Goal: Communication & Community: Share content

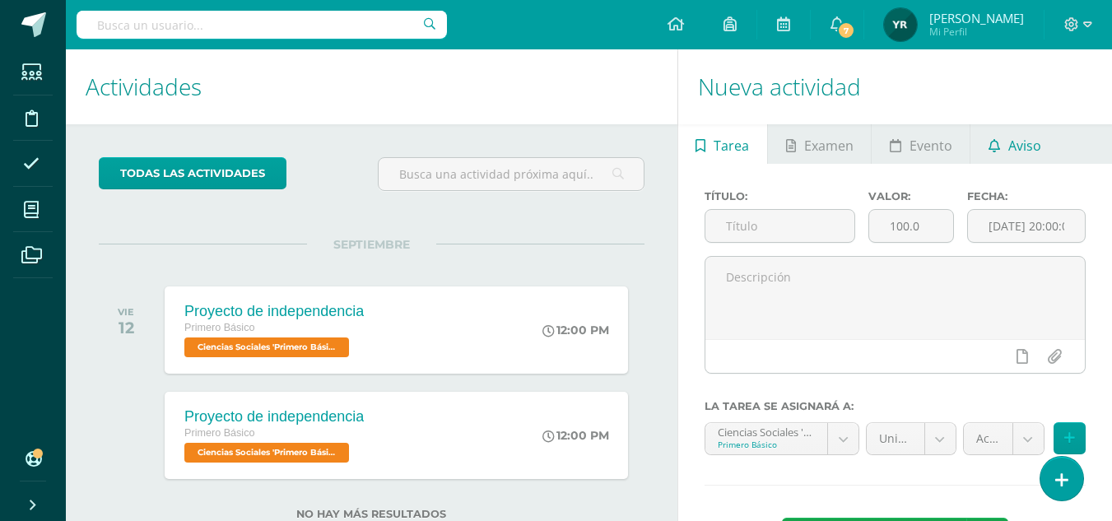
click at [1021, 149] on span "Aviso" at bounding box center [1024, 145] width 33 height 39
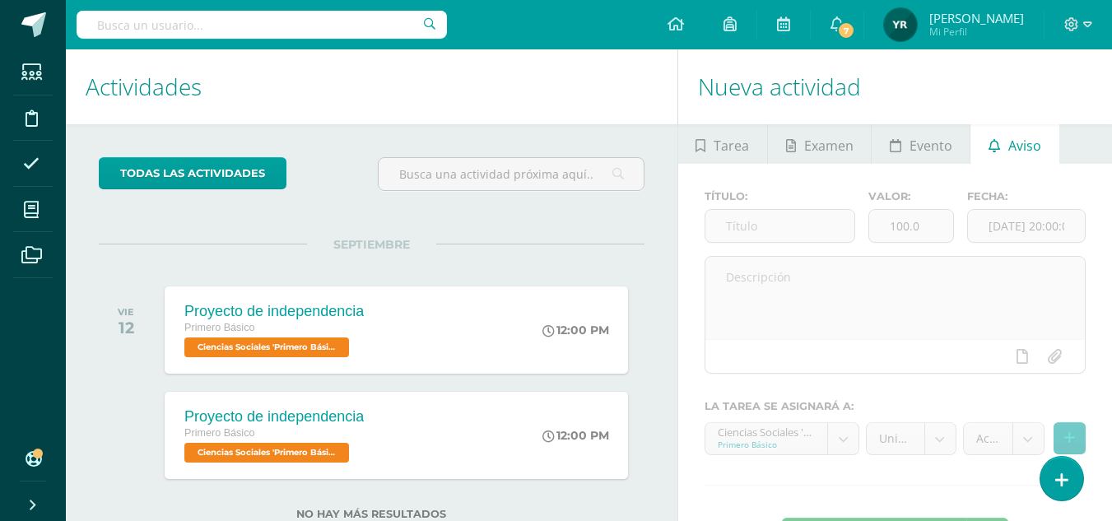
scroll to position [52, 0]
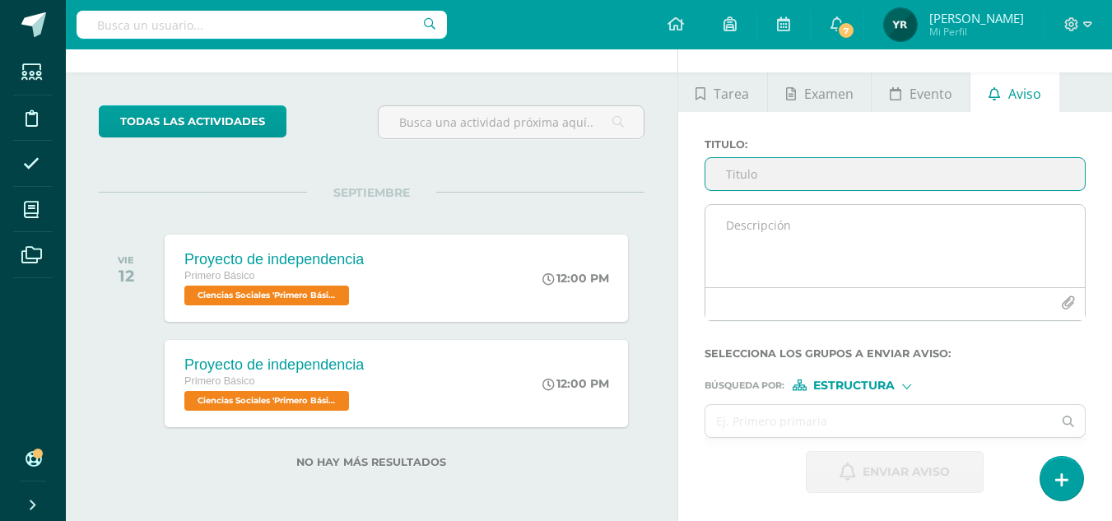
click at [737, 237] on textarea at bounding box center [894, 246] width 379 height 82
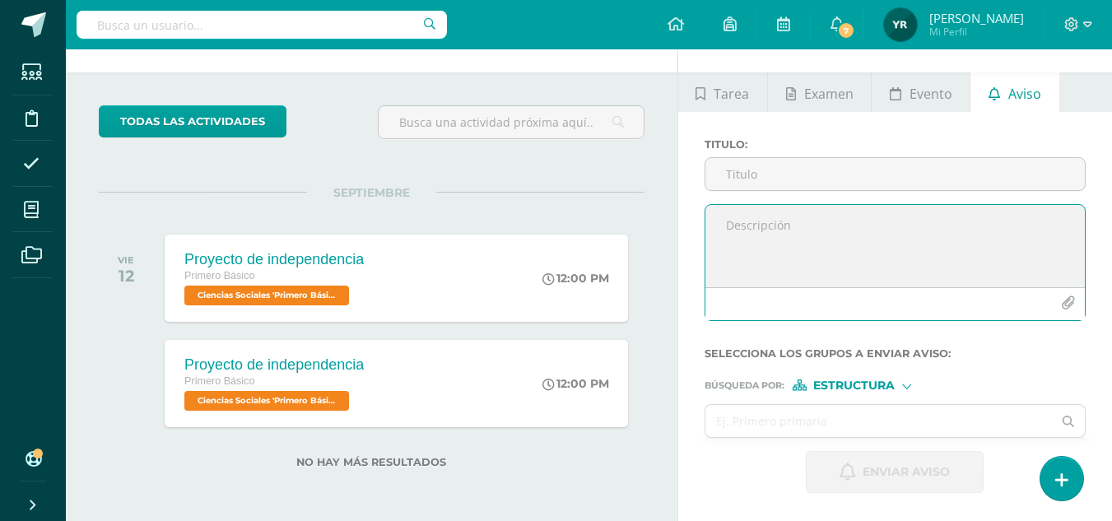
click at [737, 237] on textarea at bounding box center [894, 246] width 379 height 82
paste textarea "Grupos para la Feria de Independencia Grupo 1 de 9:30 a 9:50 1. Flor 2. Victori…"
drag, startPoint x: 720, startPoint y: 224, endPoint x: 954, endPoint y: 219, distance: 234.5
click at [954, 219] on textarea "Grupos para la Feria de Independencia Grupo 1 de 9:30 a 9:50 1. Flor 2. Victori…" at bounding box center [894, 246] width 379 height 82
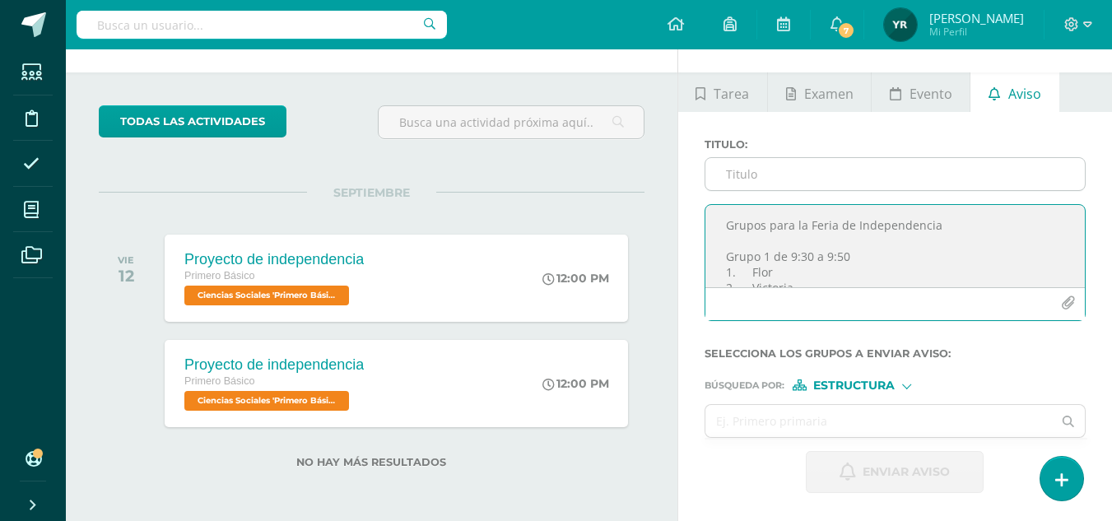
type textarea "Grupos para la Feria de Independencia Grupo 1 de 9:30 a 9:50 1. Flor 2. Victori…"
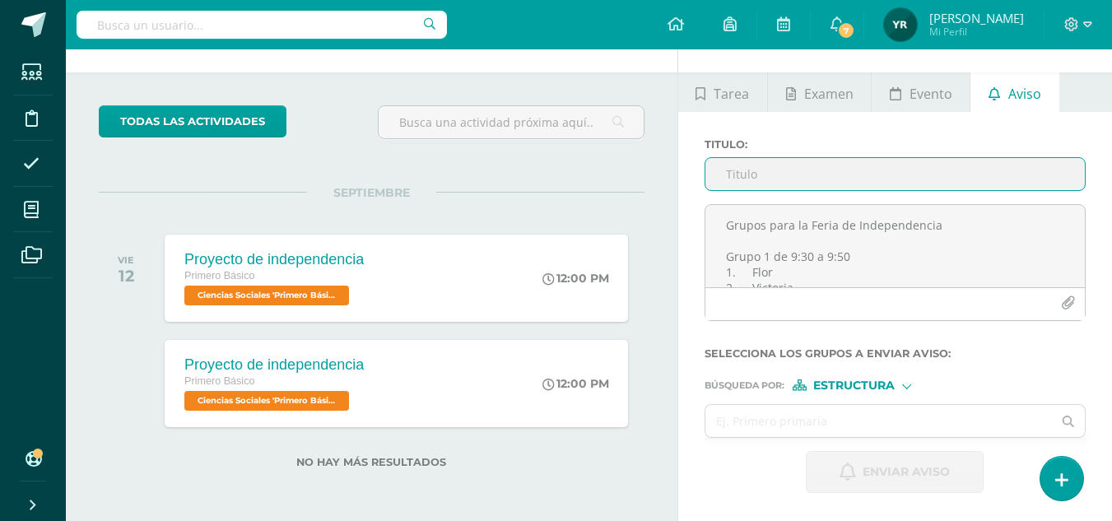
click at [760, 180] on input "Titulo :" at bounding box center [894, 174] width 379 height 32
paste input "Grupos para la Feria de Independencia"
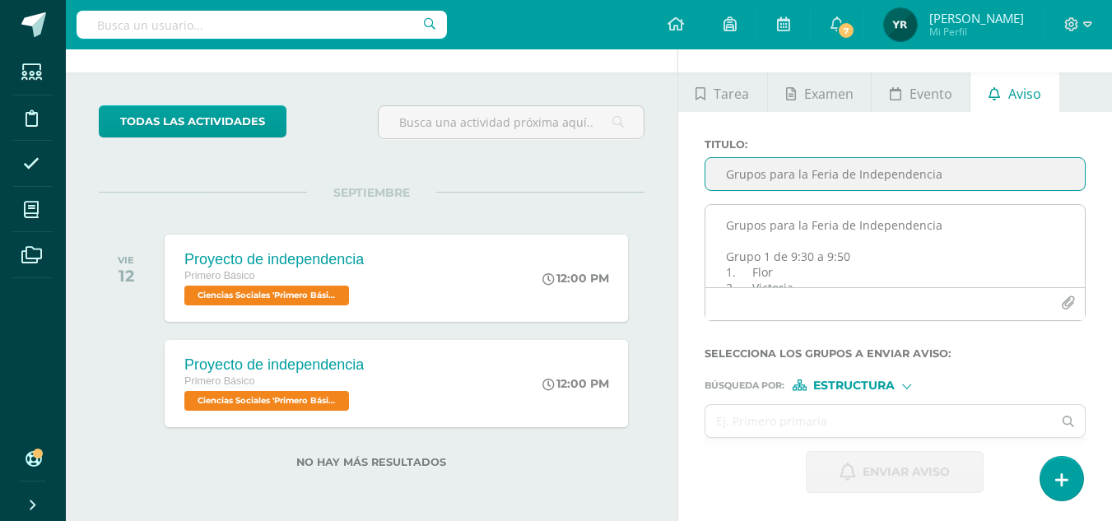
type input "Grupos para la Feria de Independencia"
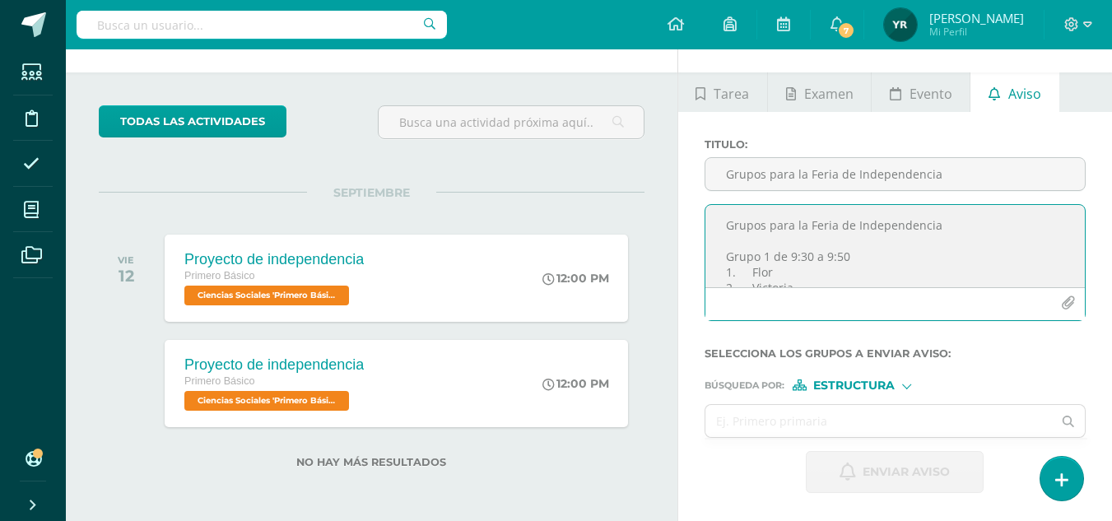
scroll to position [521, 0]
click at [977, 253] on textarea "Grupos para la Feria de Independencia Grupo 1 de 9:30 a 9:50 1. Flor 2. Victori…" at bounding box center [894, 246] width 379 height 82
click at [750, 266] on textarea "Grupos para la Feria de Independencia Grupo 1 de 9:30 a 9:50 1. Flor 2. Victori…" at bounding box center [894, 246] width 379 height 82
paste textarea "Recuerden estar puntuales en sus turnos, cada grupo tendrá una rúbrica para ser…"
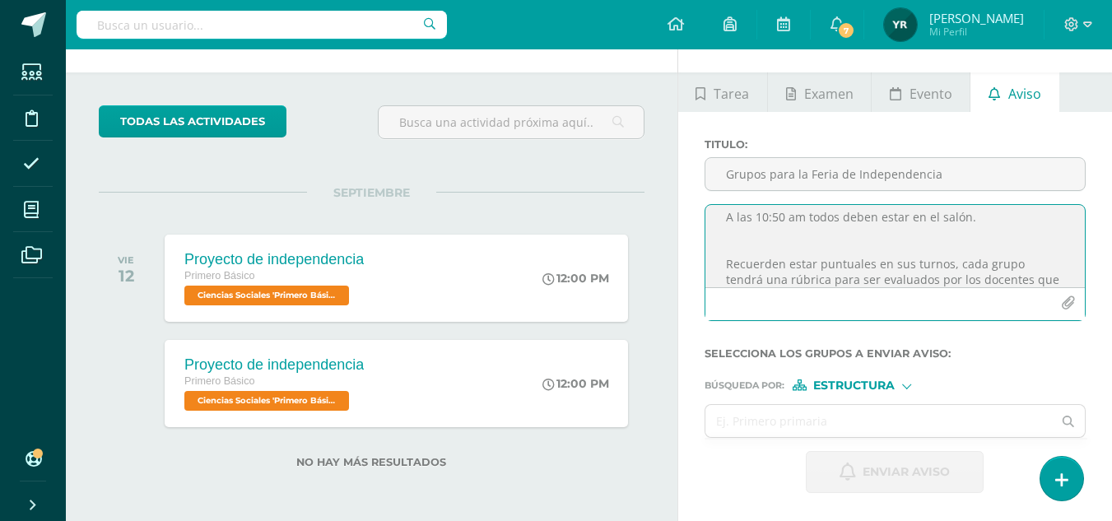
scroll to position [571, 0]
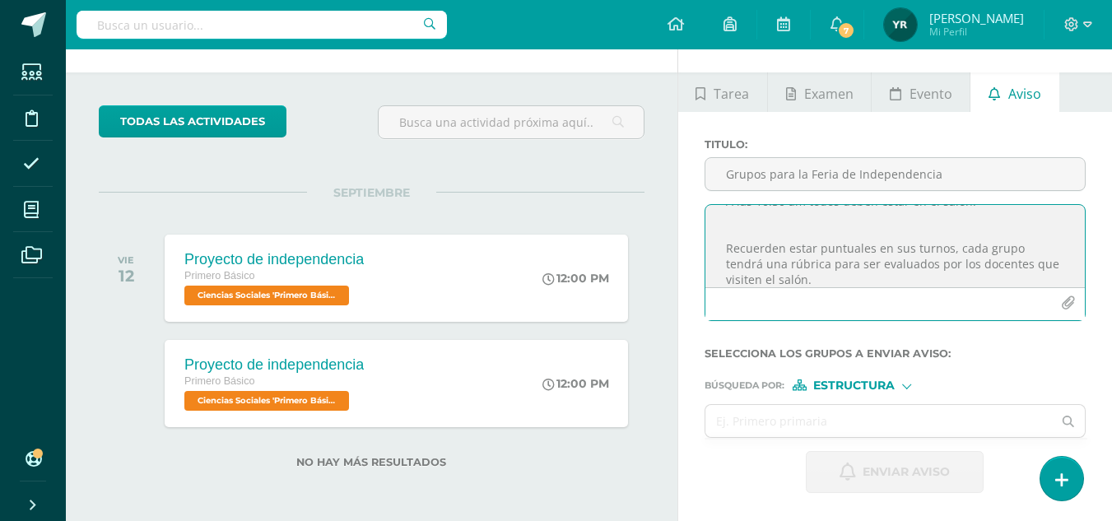
click at [726, 247] on textarea "Grupos para la Feria de Independencia Grupo 1 de 9:30 a 9:50 1. Flor 2. Victori…" at bounding box center [894, 246] width 379 height 82
type textarea "Grupos para la Feria de Independencia Grupo 1 de 9:30 a 9:50 1. Flor 2. Victori…"
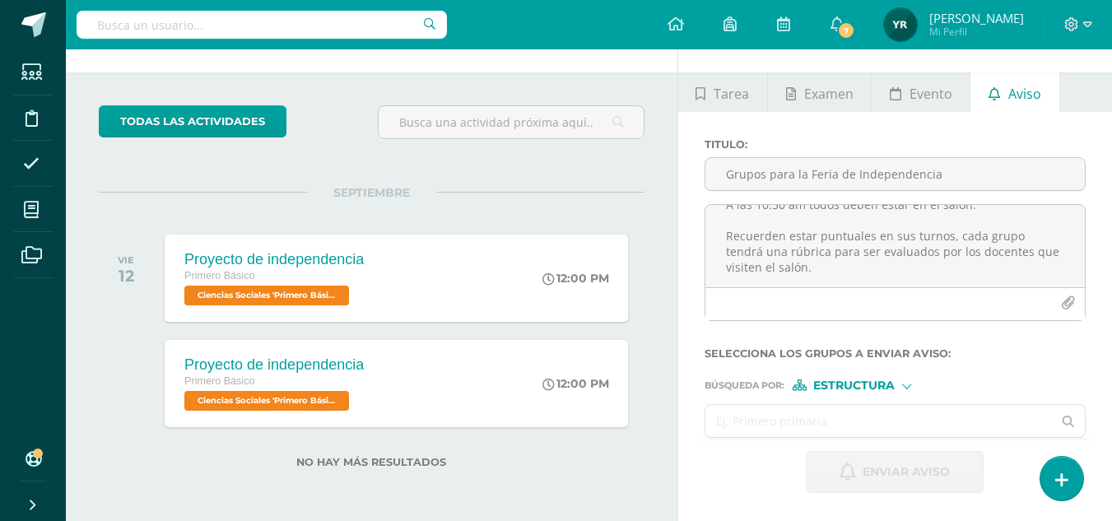
click at [831, 420] on input "text" at bounding box center [878, 421] width 347 height 32
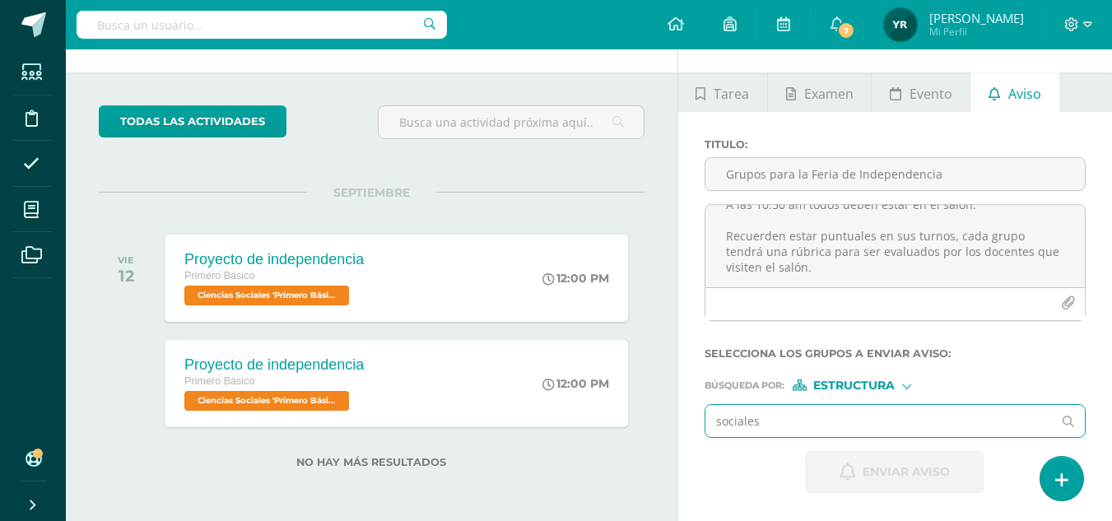
type input "sociales"
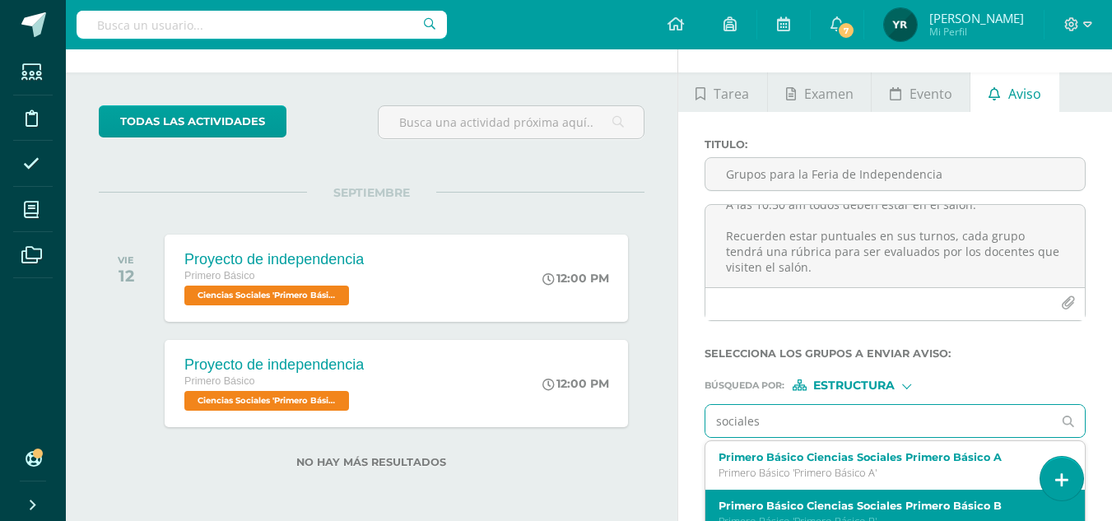
click at [875, 500] on label "Primero Básico Ciencias Sociales Primero Básico B" at bounding box center [887, 505] width 339 height 12
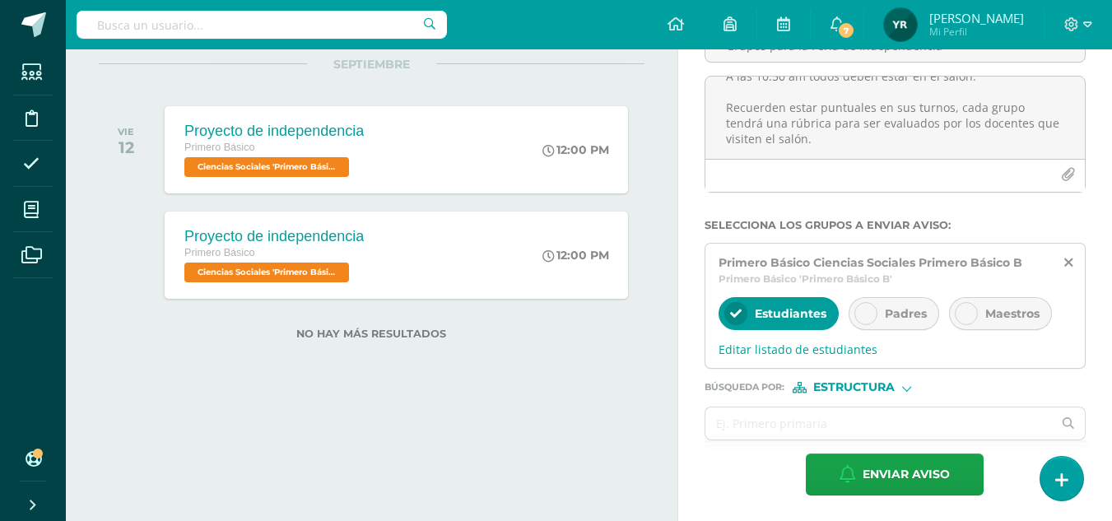
scroll to position [181, 0]
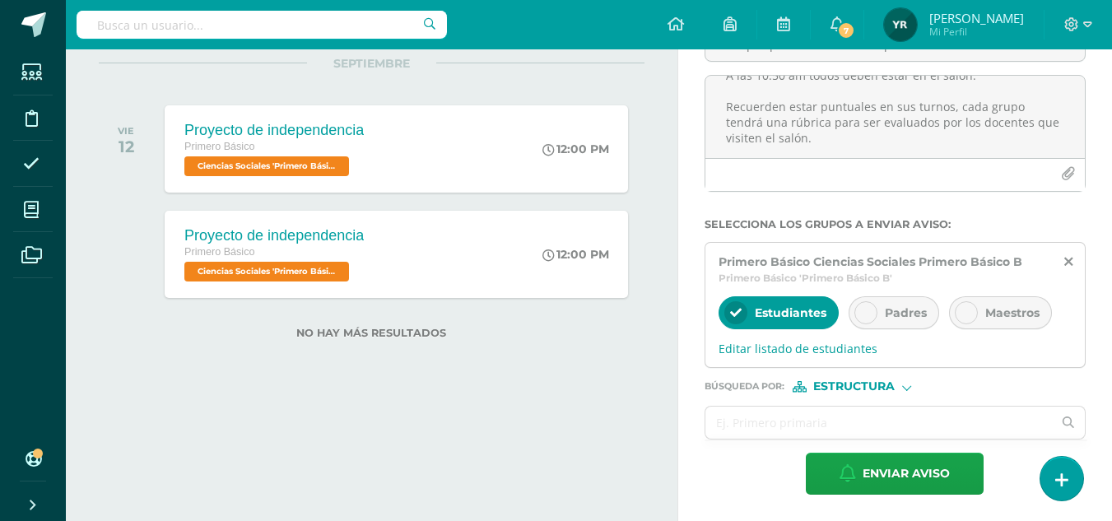
click at [851, 378] on div "Búsqueda por : Estructura Estructura Persona" at bounding box center [894, 380] width 381 height 25
click at [851, 384] on span "Estructura" at bounding box center [853, 386] width 81 height 9
click at [852, 425] on span "Persona" at bounding box center [860, 429] width 59 height 9
click at [781, 424] on input "text" at bounding box center [878, 422] width 347 height 32
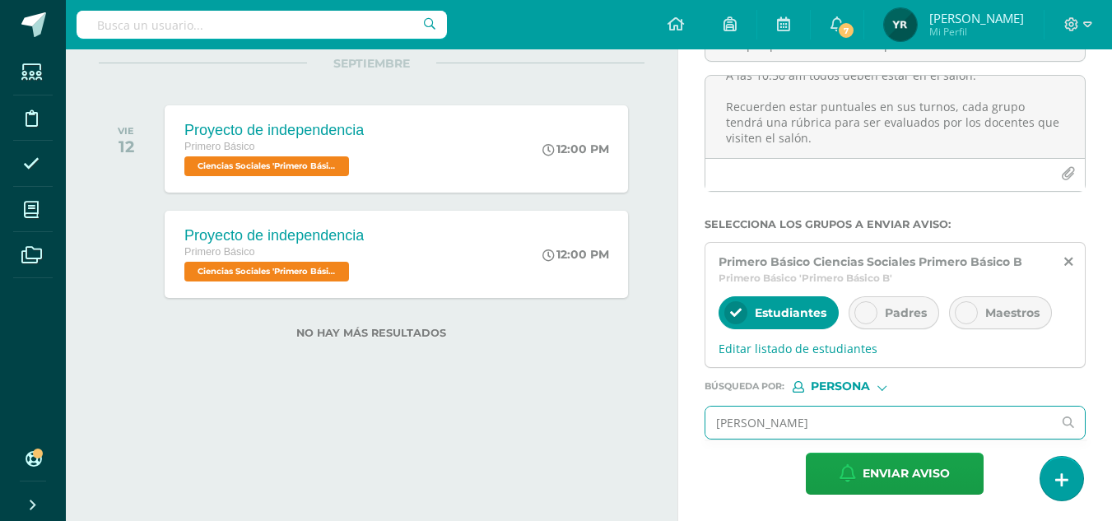
type input "yanete"
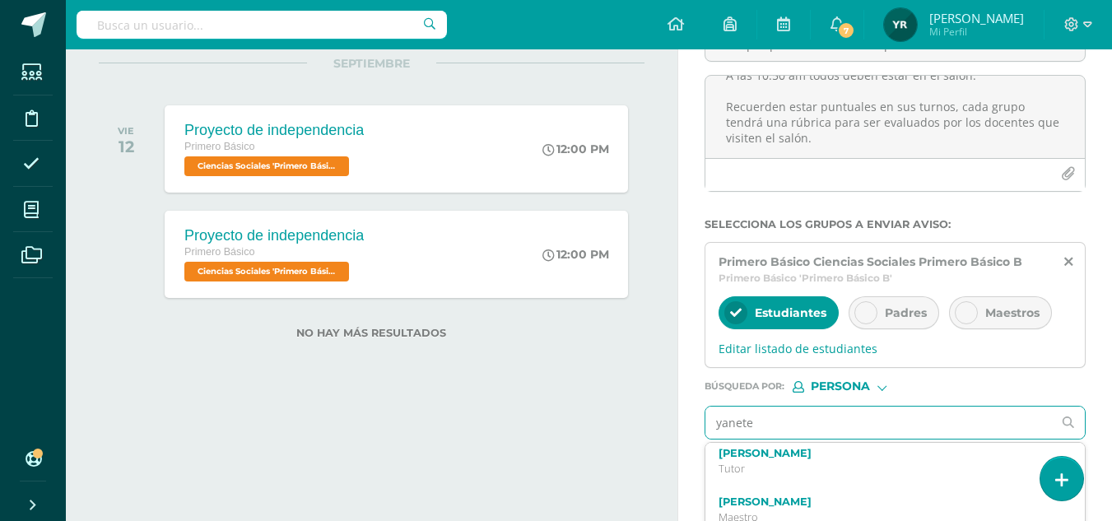
scroll to position [107, 0]
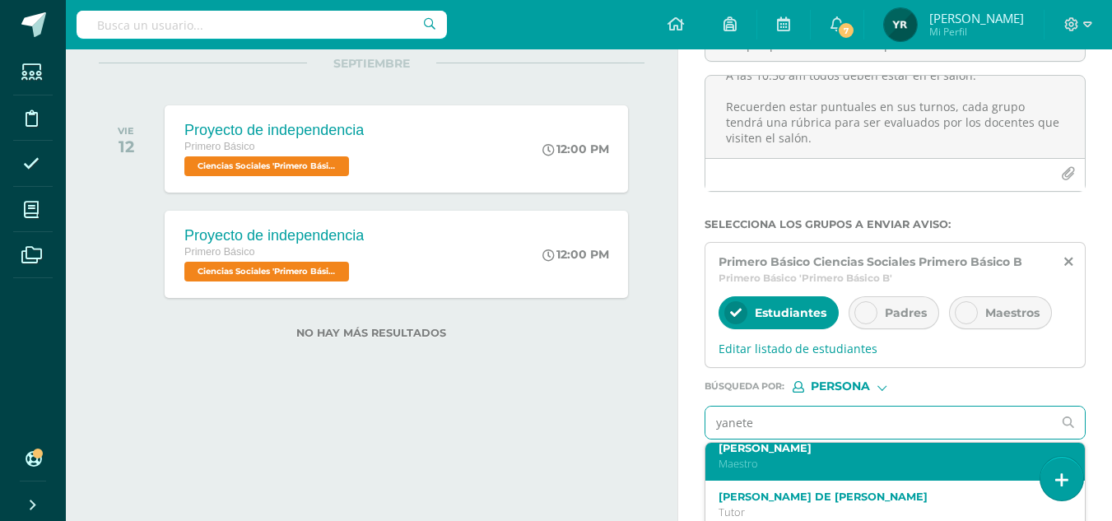
click at [892, 457] on p "Maestro" at bounding box center [887, 464] width 339 height 14
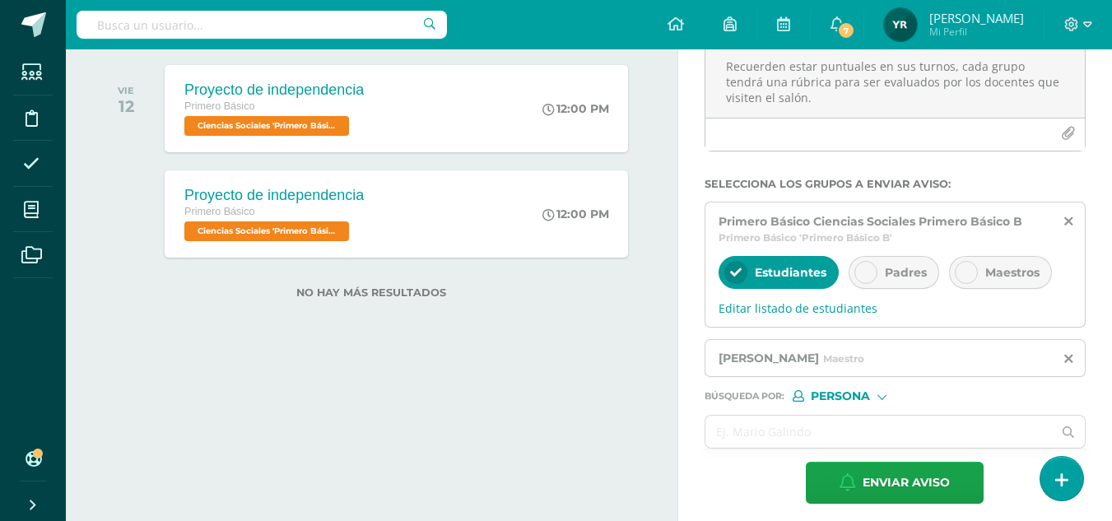
scroll to position [230, 0]
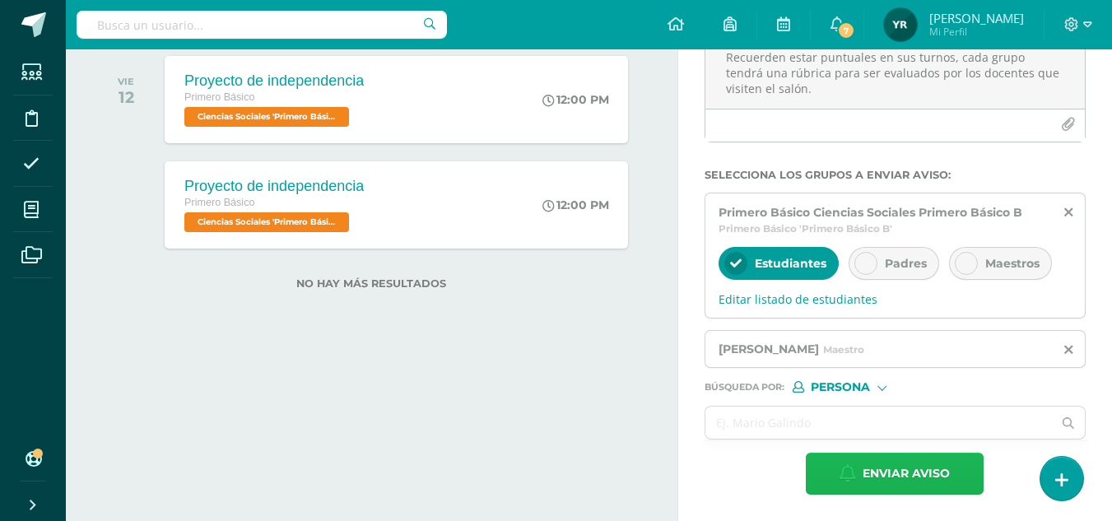
click at [897, 481] on span "Enviar aviso" at bounding box center [905, 473] width 87 height 40
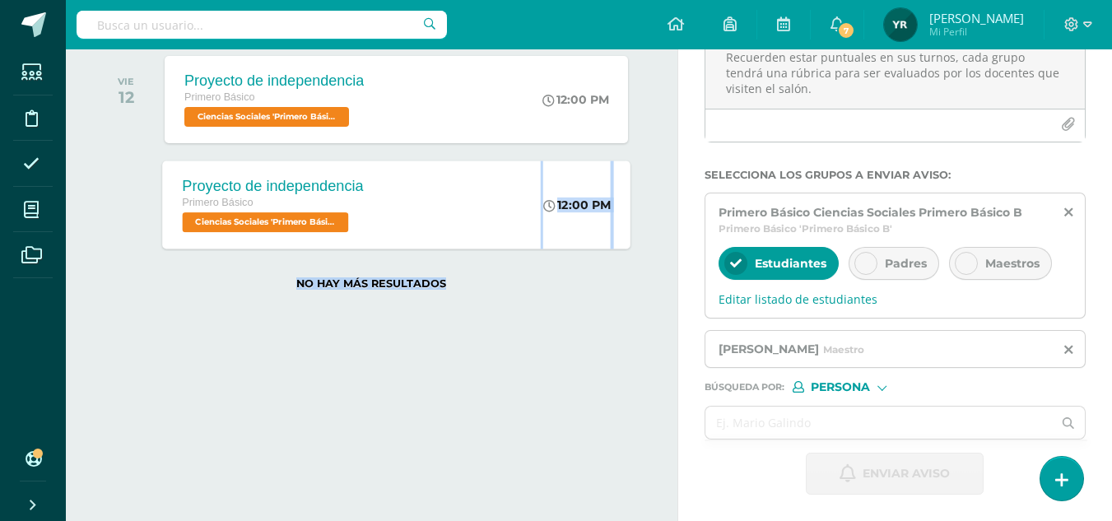
drag, startPoint x: 536, startPoint y: 438, endPoint x: 380, endPoint y: 211, distance: 275.0
click at [380, 211] on div "Actividades Actividad todas las Actividades No tienes actividades Échale un vis…" at bounding box center [368, 170] width 618 height 702
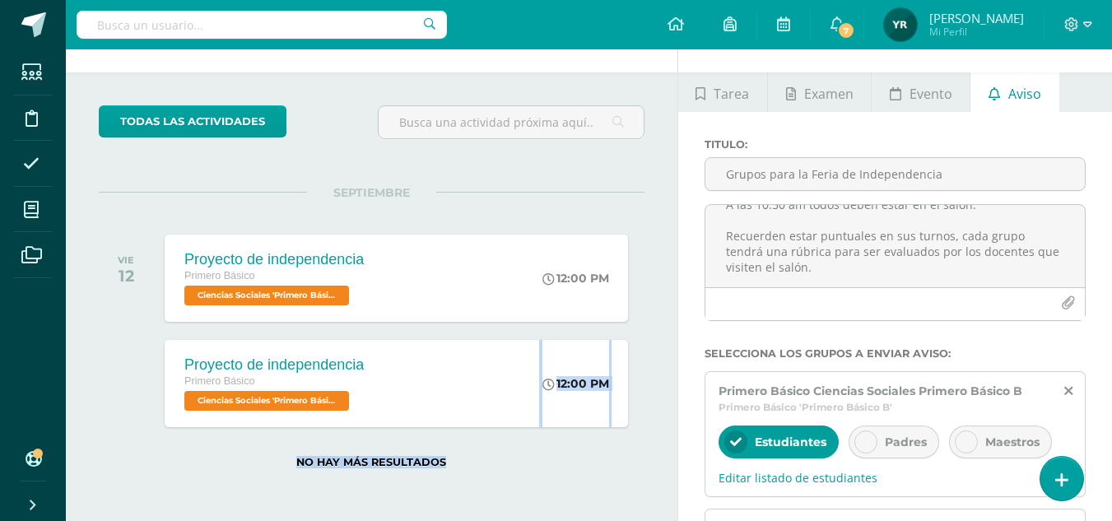
click at [652, 156] on div "todas las Actividades No tienes actividades Échale un vistazo a los demás perío…" at bounding box center [371, 296] width 611 height 448
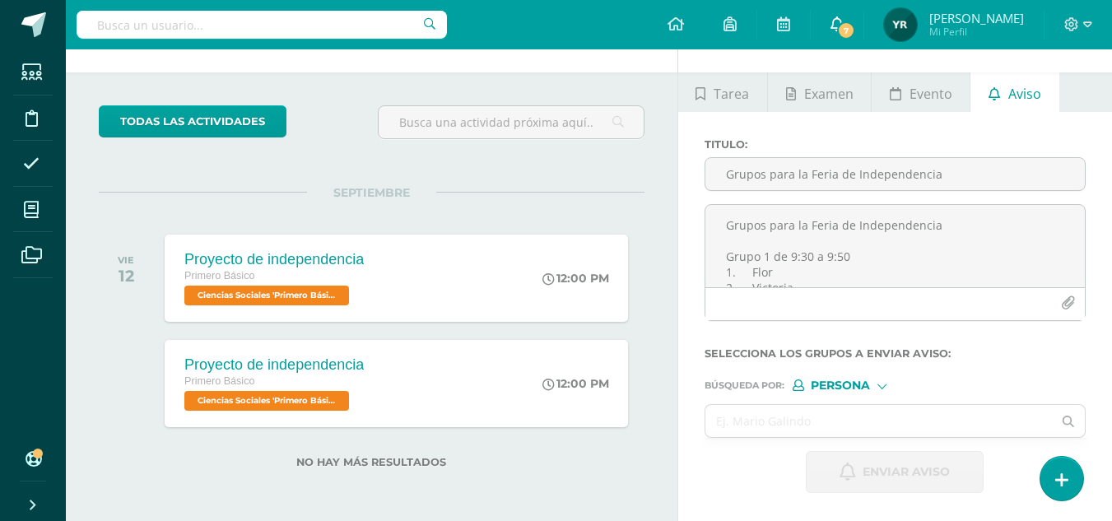
click at [842, 17] on icon at bounding box center [836, 23] width 13 height 15
